Goal: Task Accomplishment & Management: Use online tool/utility

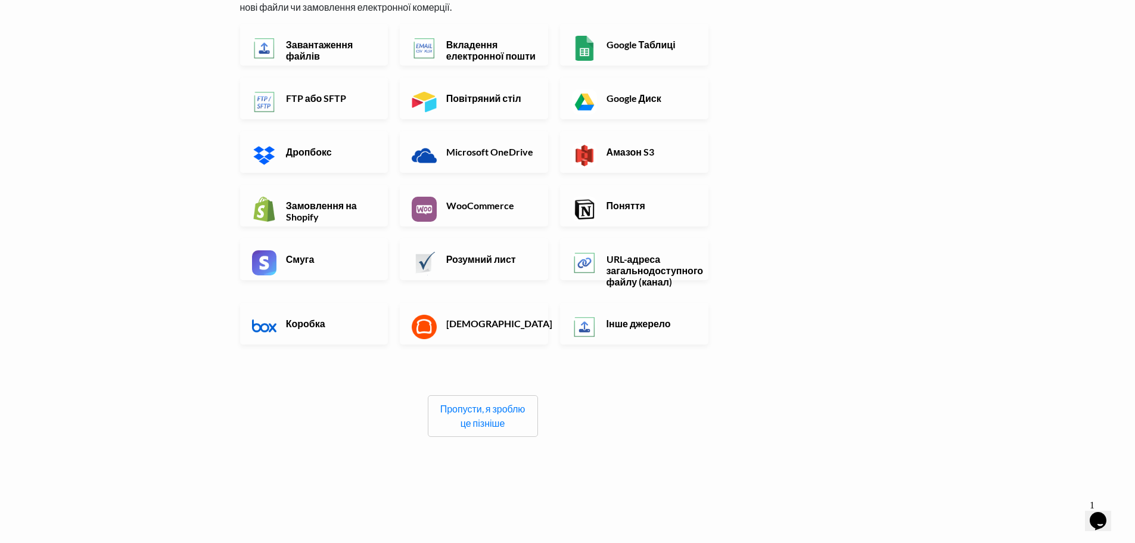
scroll to position [127, 0]
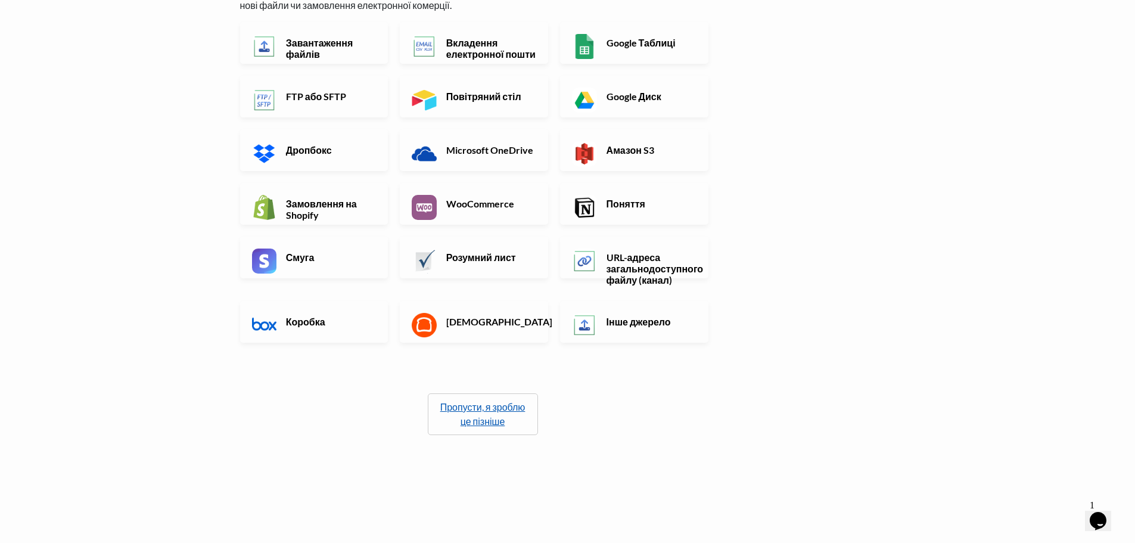
click at [493, 422] on font "Пропусти, я зроблю це пізніше" at bounding box center [482, 414] width 85 height 26
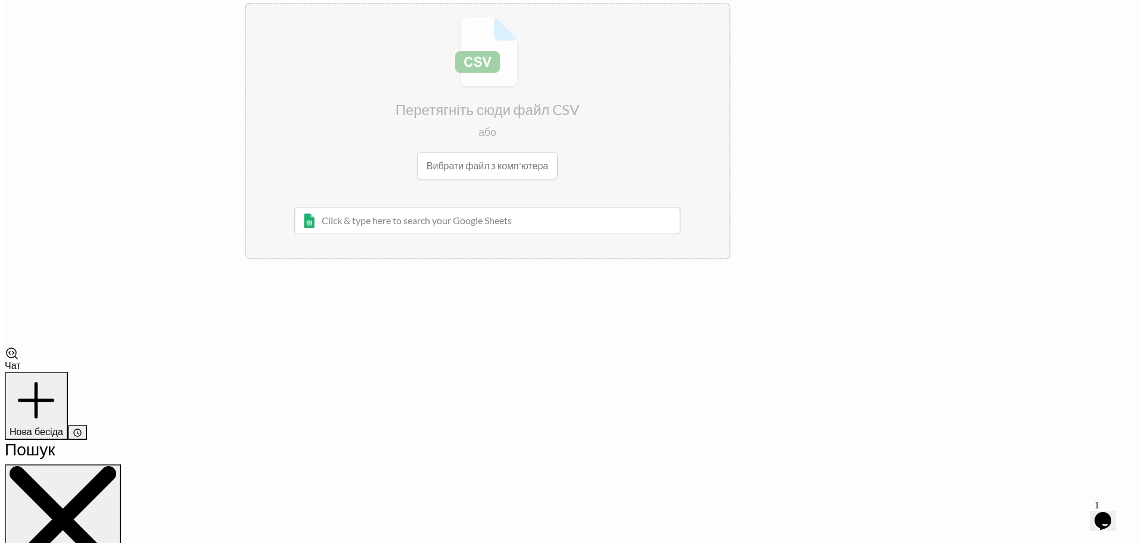
scroll to position [0, 0]
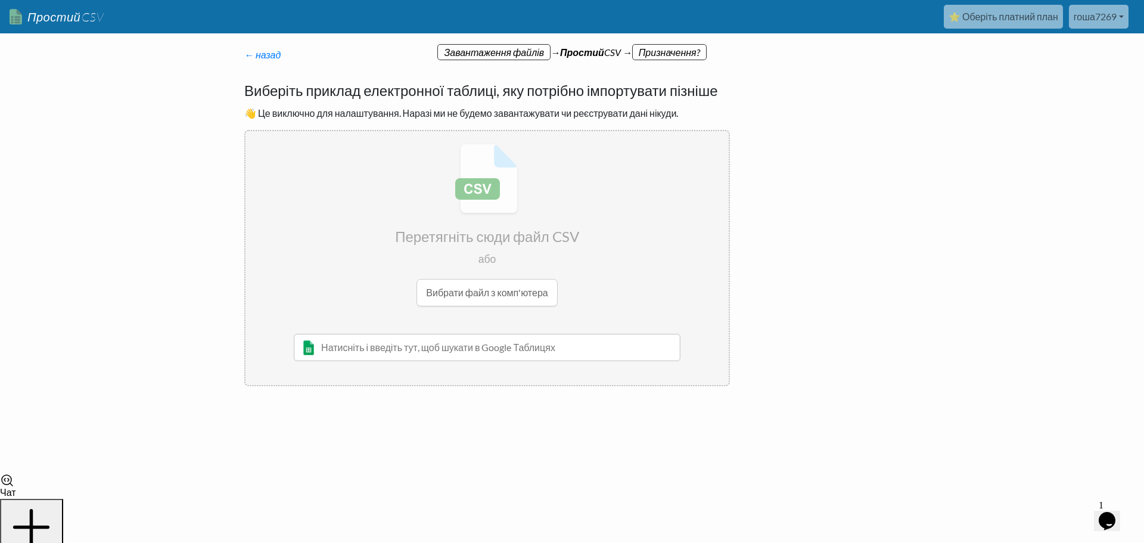
click at [491, 291] on input "file" at bounding box center [486, 225] width 483 height 188
click at [679, 51] on p "← назад Дякуємо за реєстрацію! Налаштуйте процес імпорту та сторінку завантажен…" at bounding box center [486, 55] width 485 height 14
click at [260, 52] on font "← назад" at bounding box center [262, 54] width 36 height 11
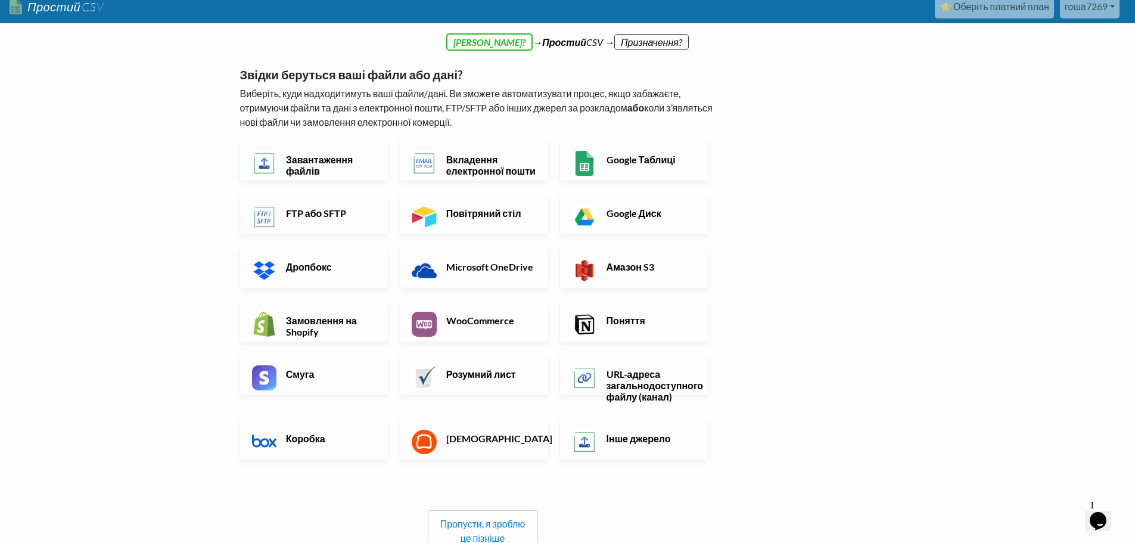
scroll to position [145, 0]
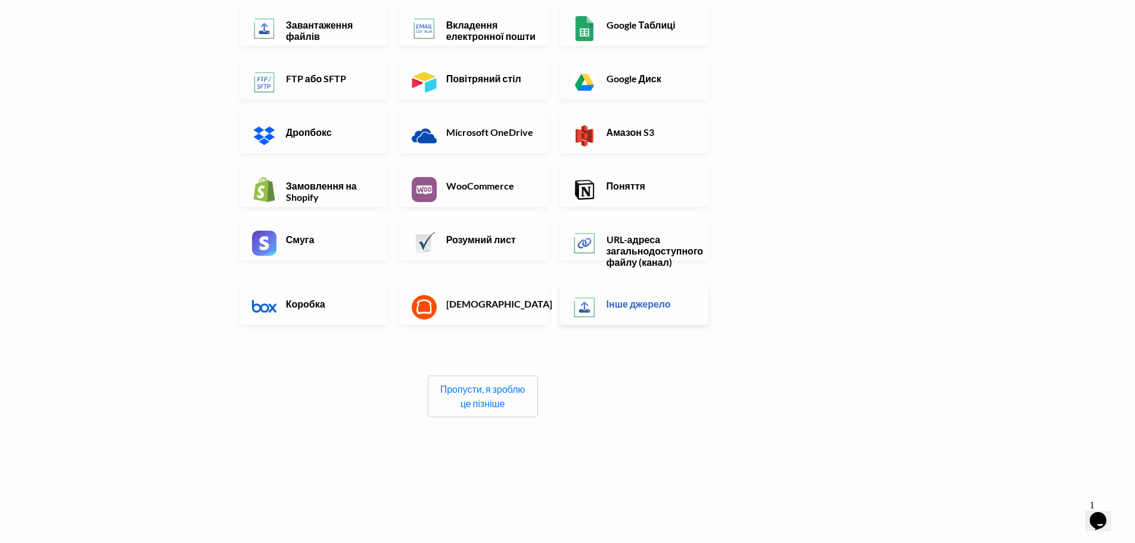
click at [645, 307] on font "Інше джерело" at bounding box center [638, 303] width 64 height 11
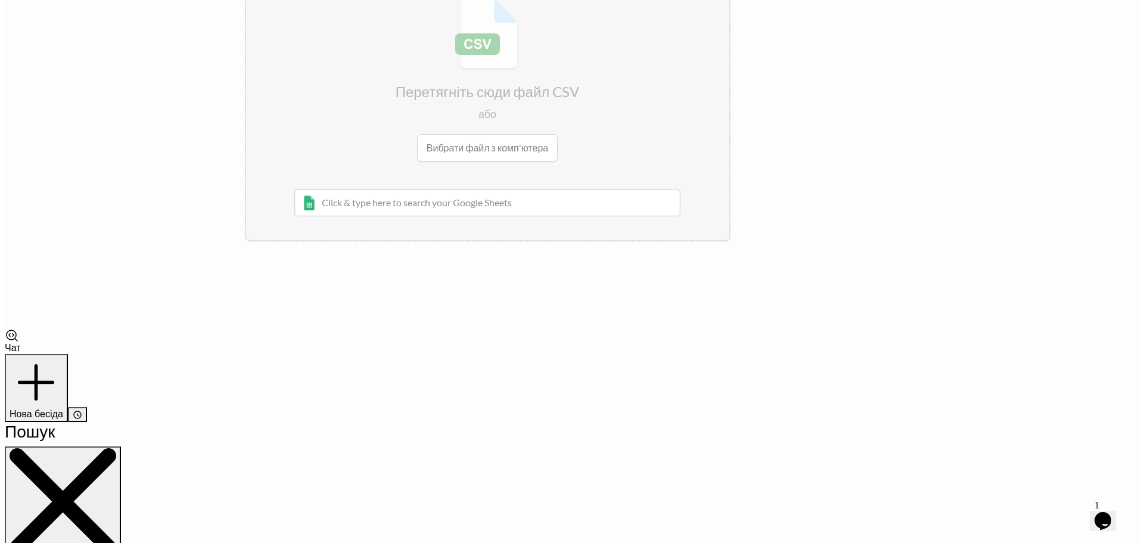
scroll to position [0, 0]
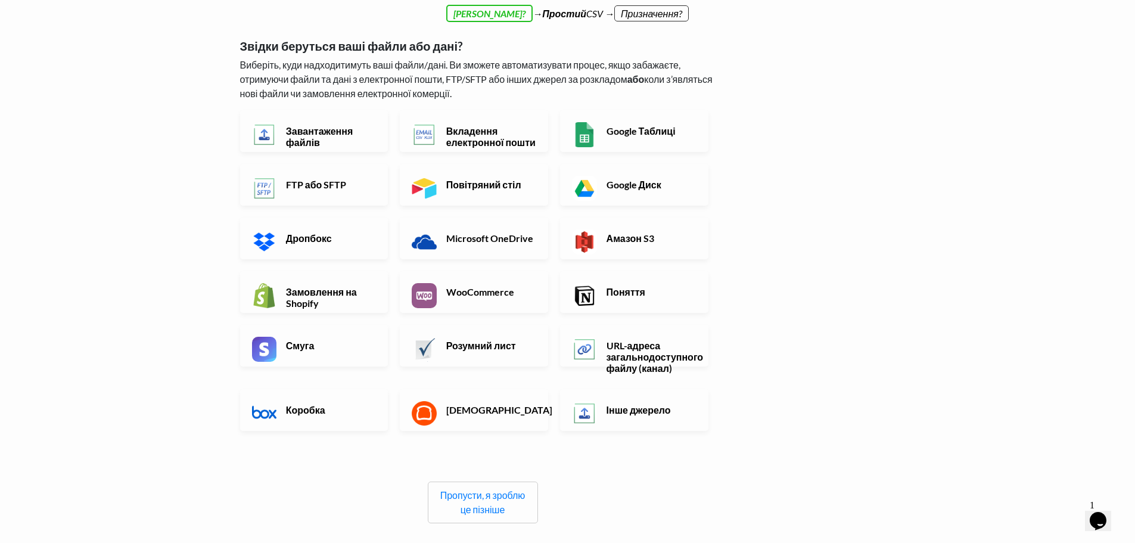
scroll to position [1780, 0]
